Goal: Obtain resource: Obtain resource

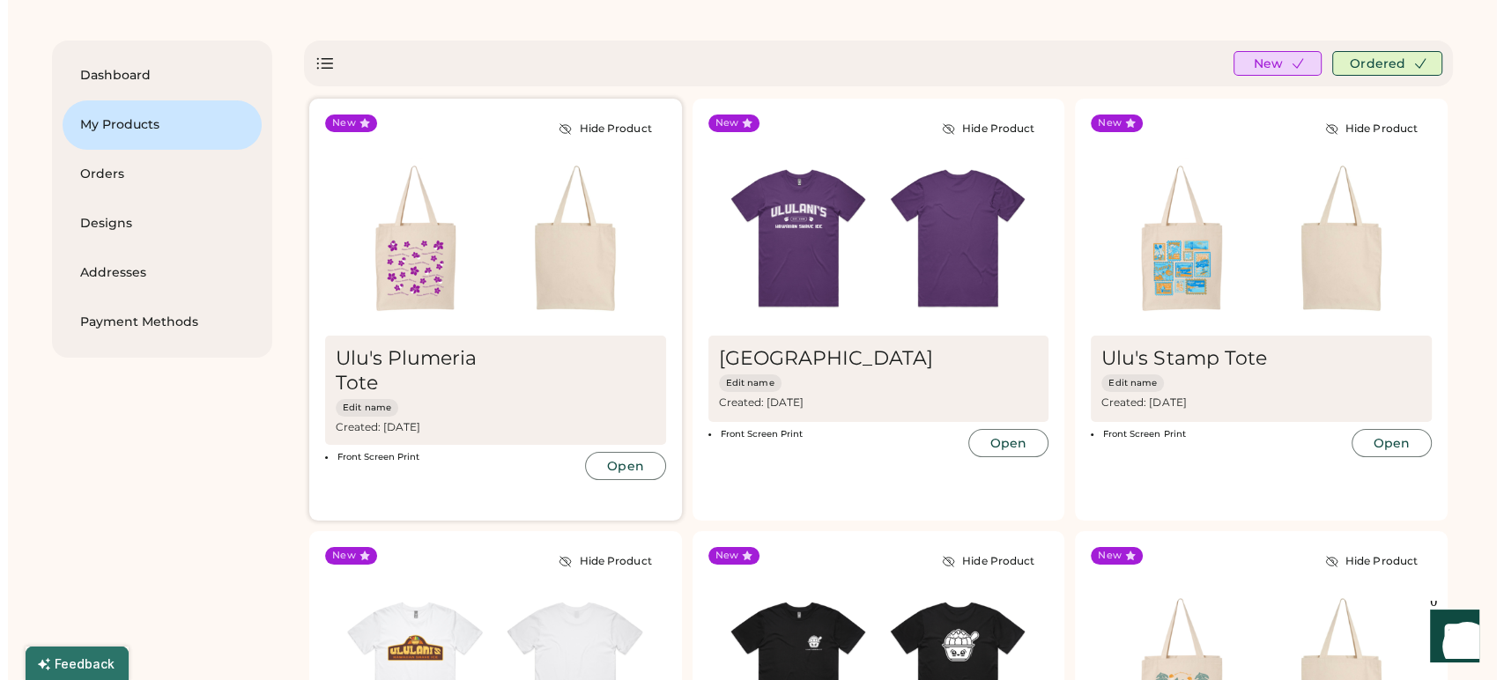
scroll to position [61, 0]
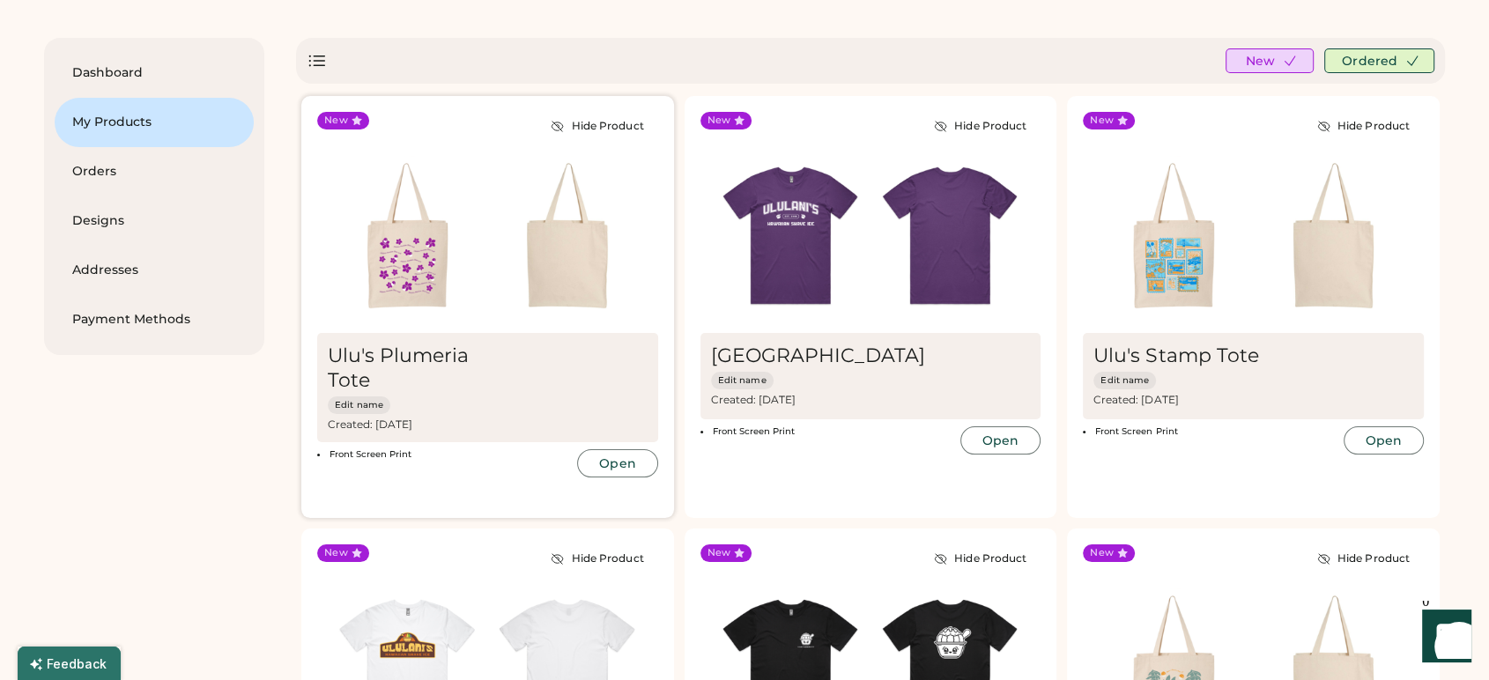
click at [624, 463] on button "Open" at bounding box center [617, 463] width 80 height 28
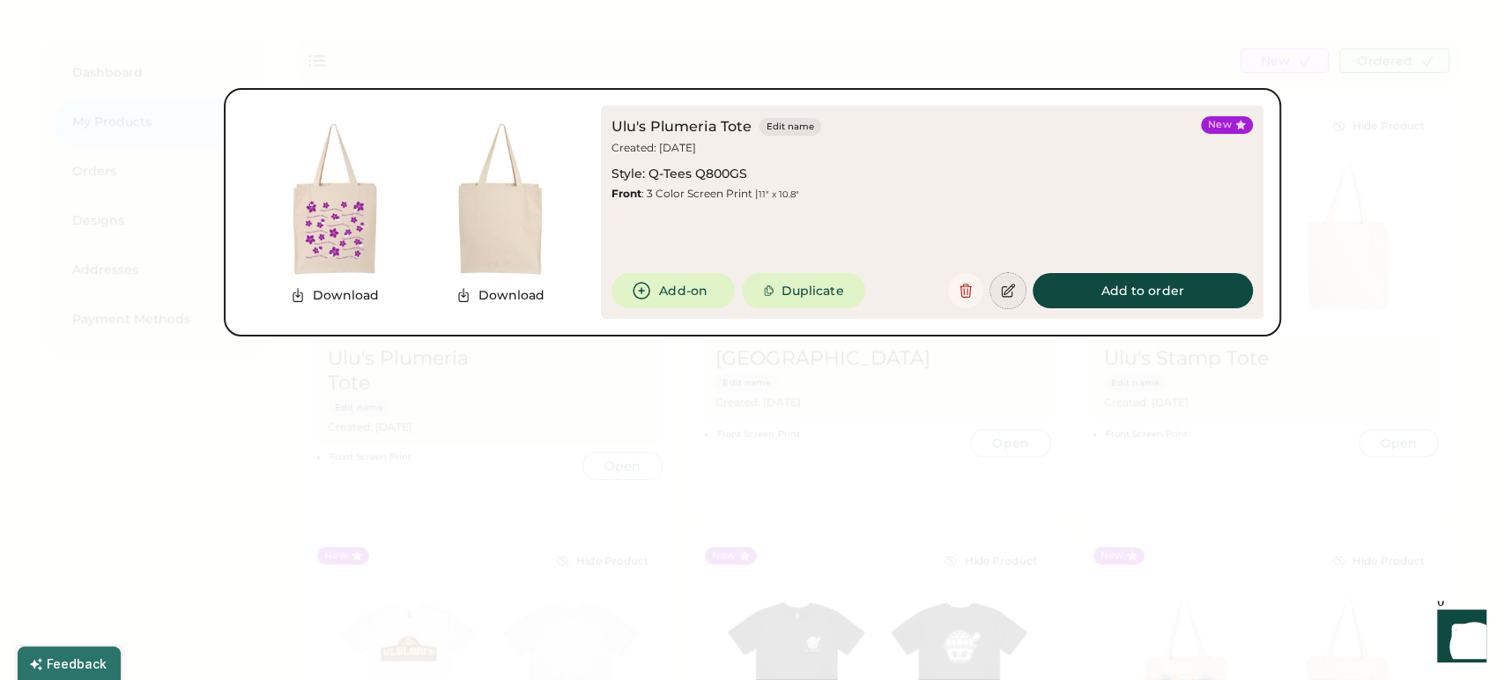
click at [1009, 297] on icon at bounding box center [1008, 291] width 16 height 16
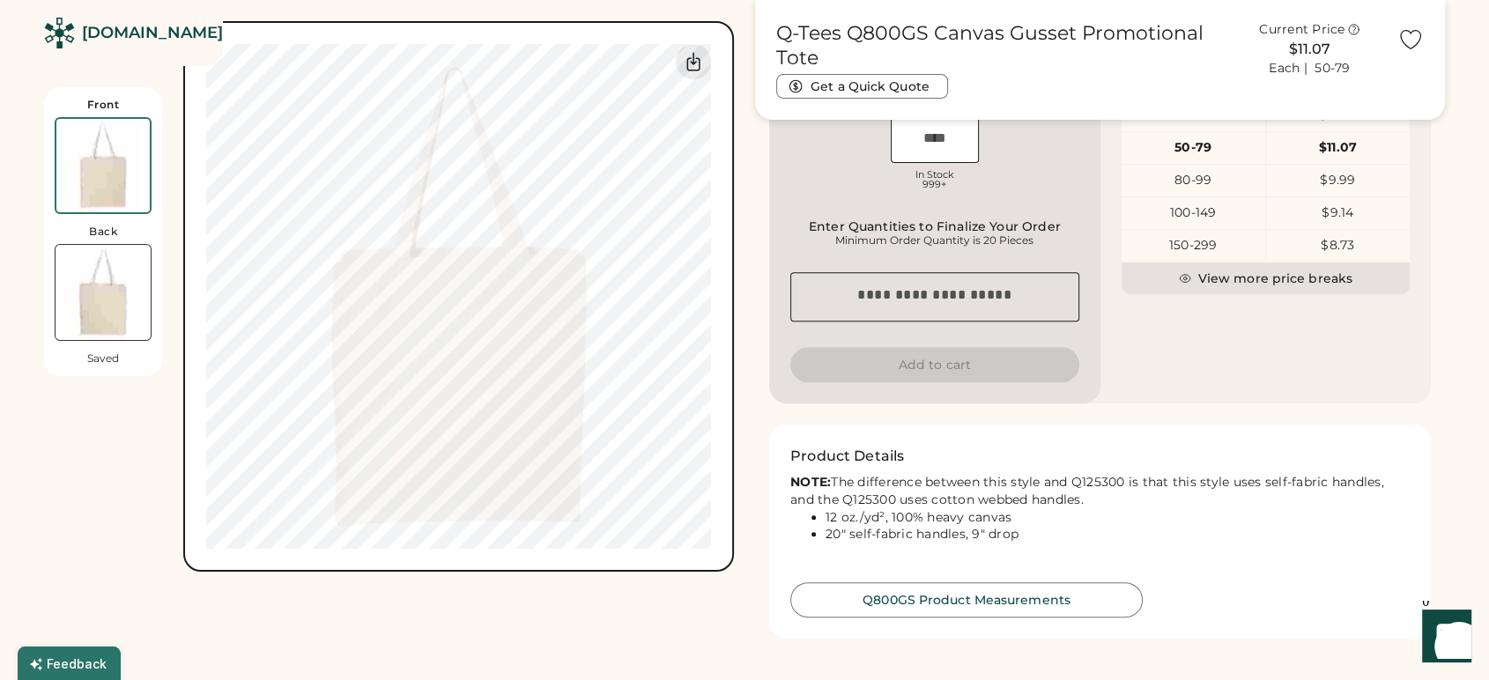
scroll to position [649, 0]
drag, startPoint x: 1032, startPoint y: 548, endPoint x: 825, endPoint y: 535, distance: 208.3
click at [825, 535] on ul "12 oz./yd², 100% heavy canvas 20" self-fabric handles, 9" drop" at bounding box center [1099, 527] width 619 height 35
click at [897, 528] on li "12 oz./yd², 100% heavy canvas" at bounding box center [1117, 519] width 584 height 18
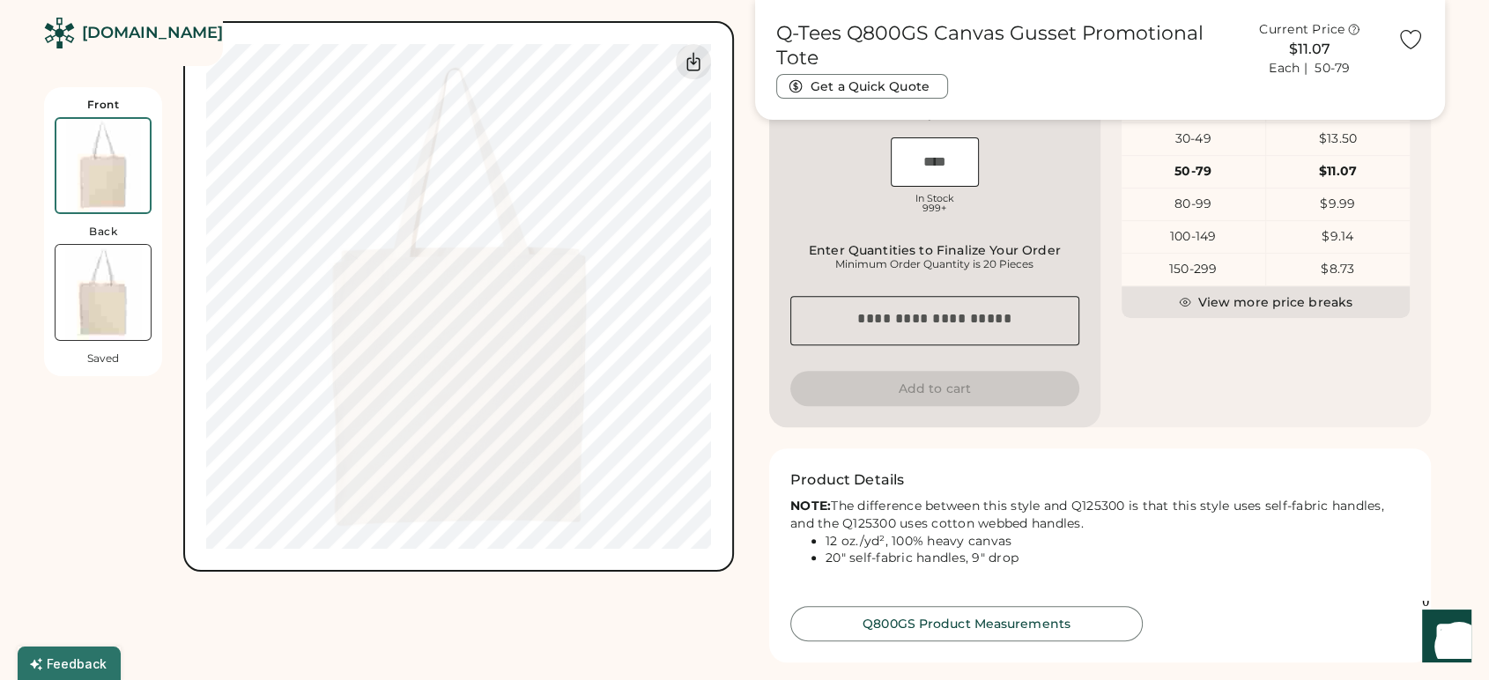
scroll to position [625, 0]
click at [970, 643] on button "Q800GS Product Measurements" at bounding box center [966, 625] width 352 height 35
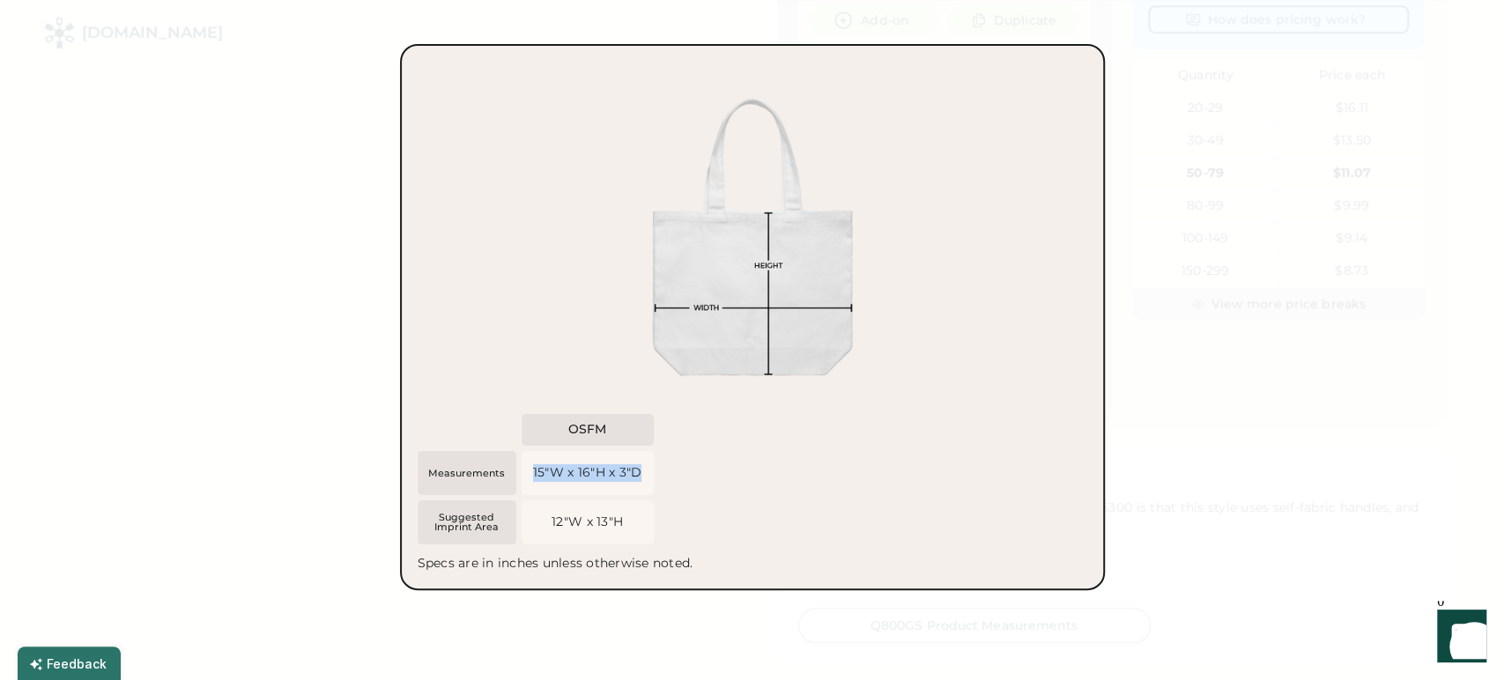
drag, startPoint x: 647, startPoint y: 473, endPoint x: 529, endPoint y: 480, distance: 118.3
click at [529, 480] on div "15"W x 16"H x 3"D" at bounding box center [588, 473] width 132 height 44
click at [1212, 439] on div at bounding box center [752, 340] width 1504 height 680
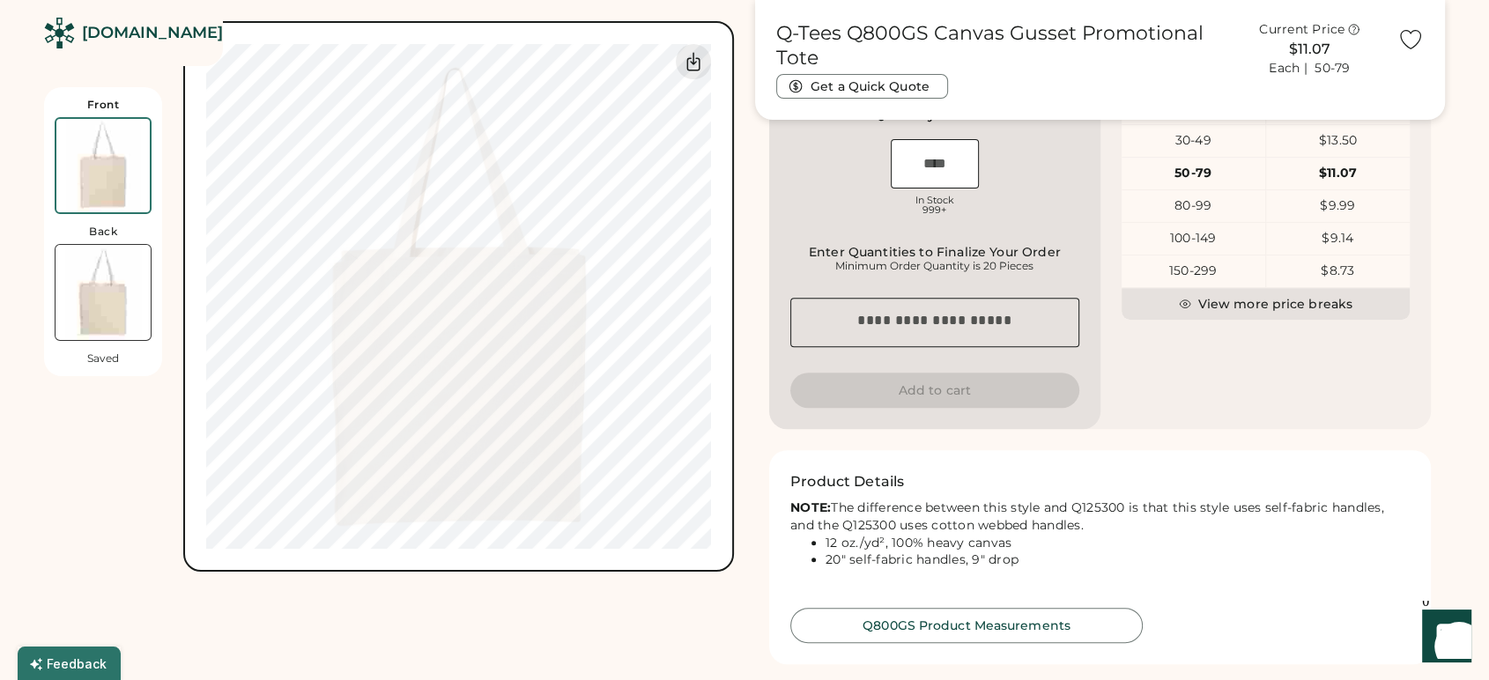
scroll to position [642, 0]
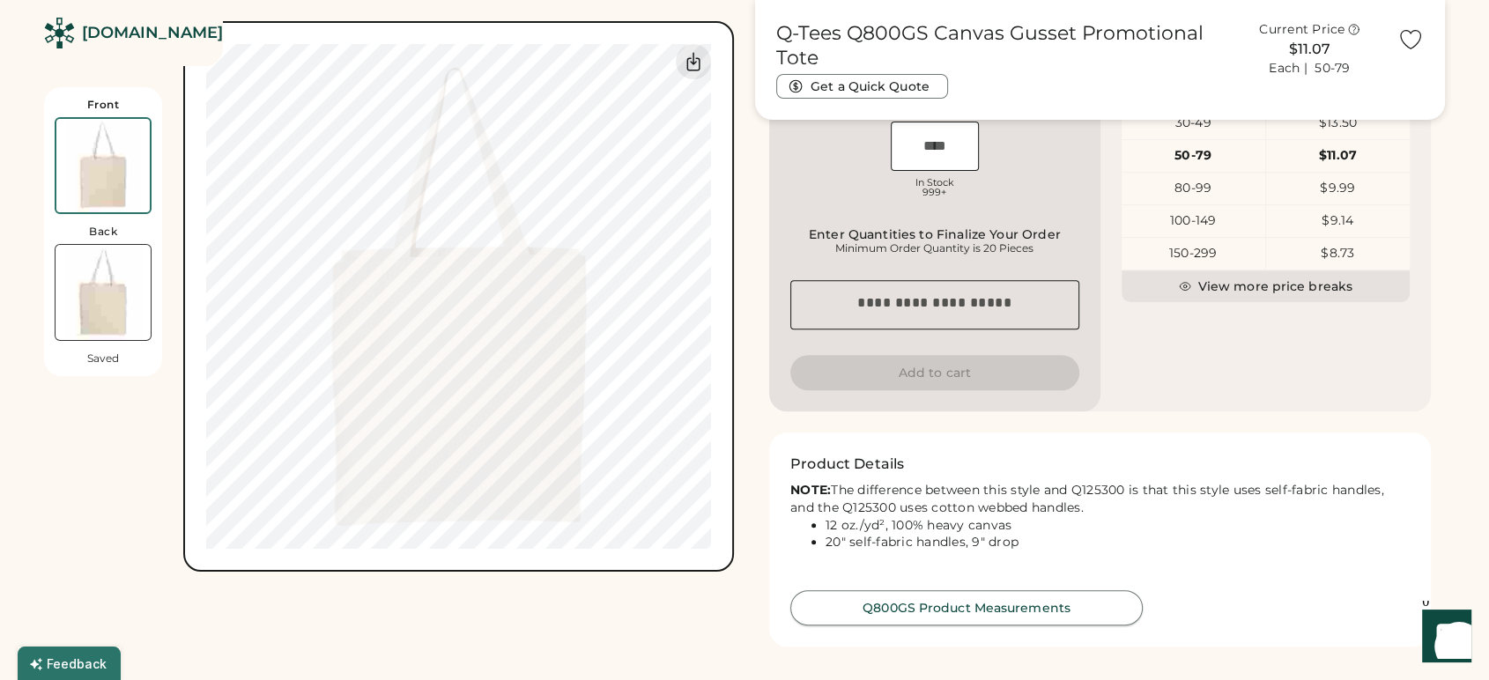
click at [928, 625] on button "Q800GS Product Measurements" at bounding box center [966, 607] width 352 height 35
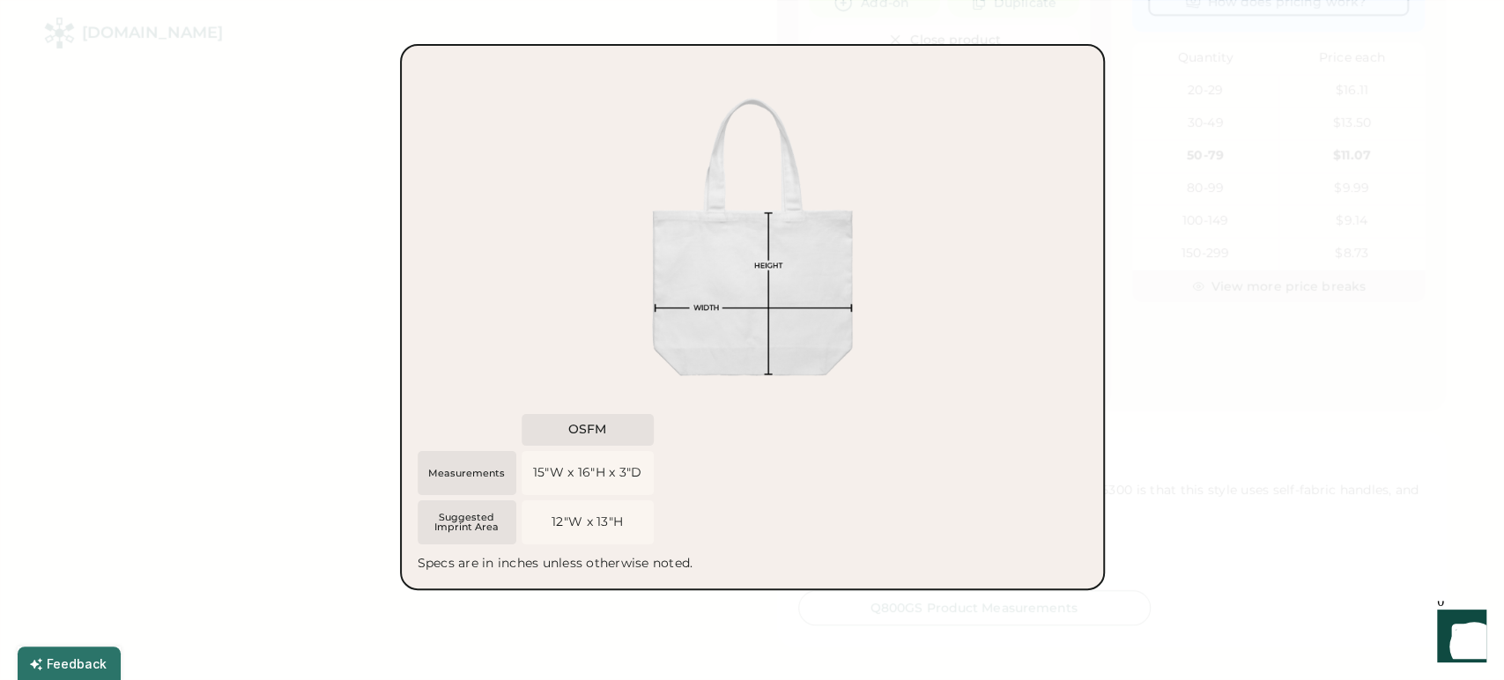
click at [1251, 218] on div at bounding box center [752, 340] width 1504 height 680
